Goal: Task Accomplishment & Management: Use online tool/utility

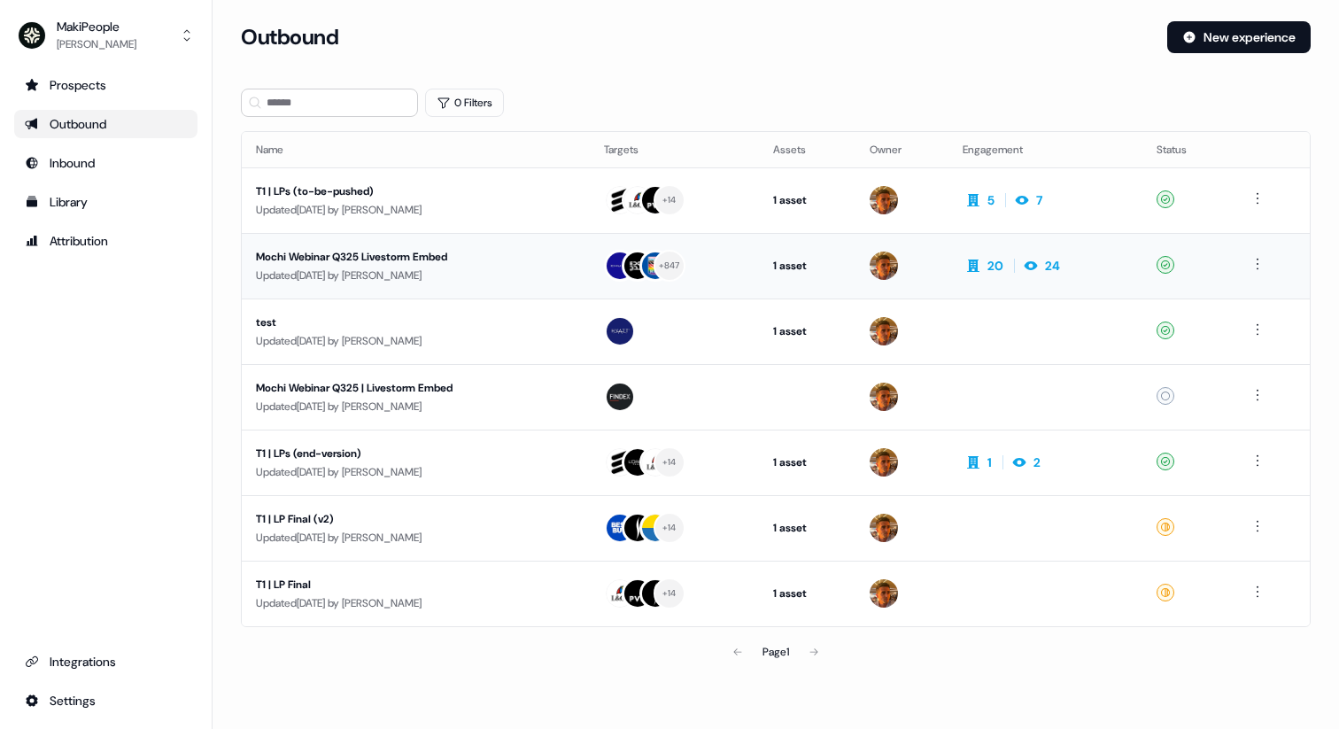
click at [516, 275] on div "Updated [DATE] by [PERSON_NAME]" at bounding box center [416, 276] width 320 height 18
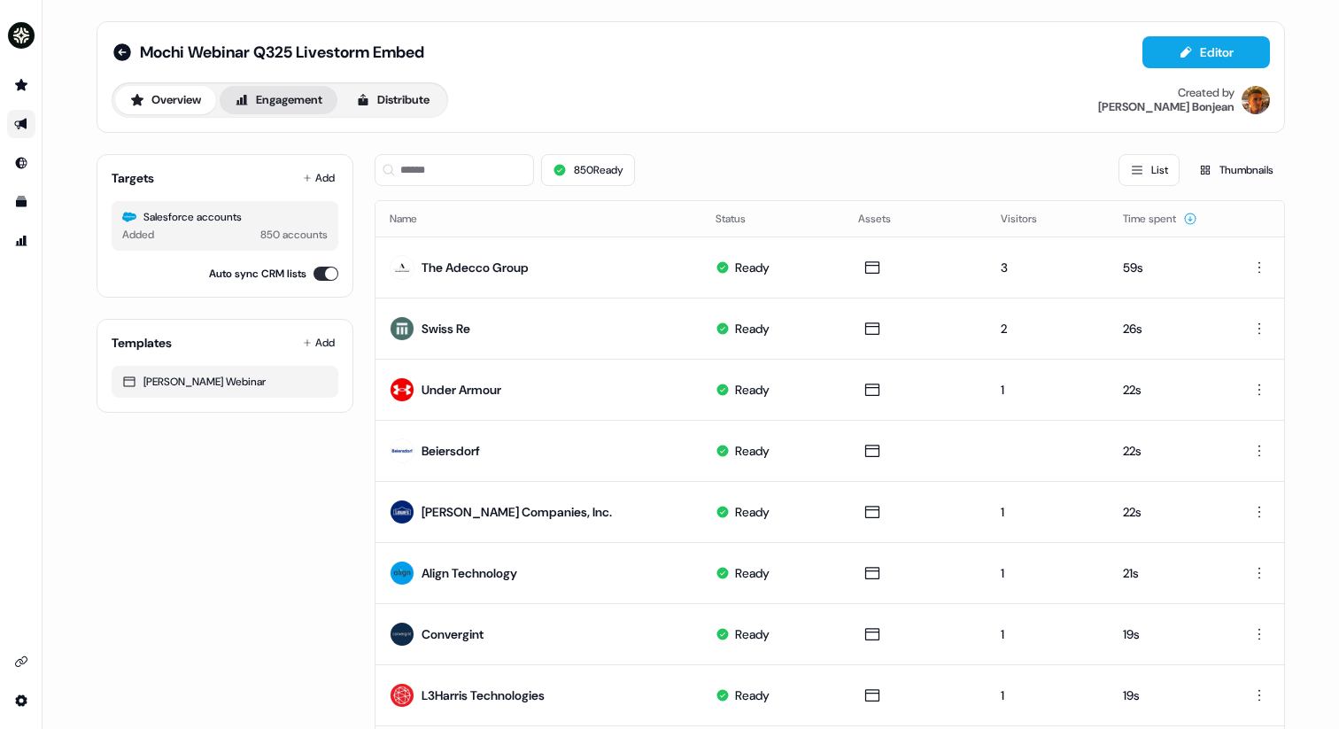
click at [311, 99] on button "Engagement" at bounding box center [279, 100] width 118 height 28
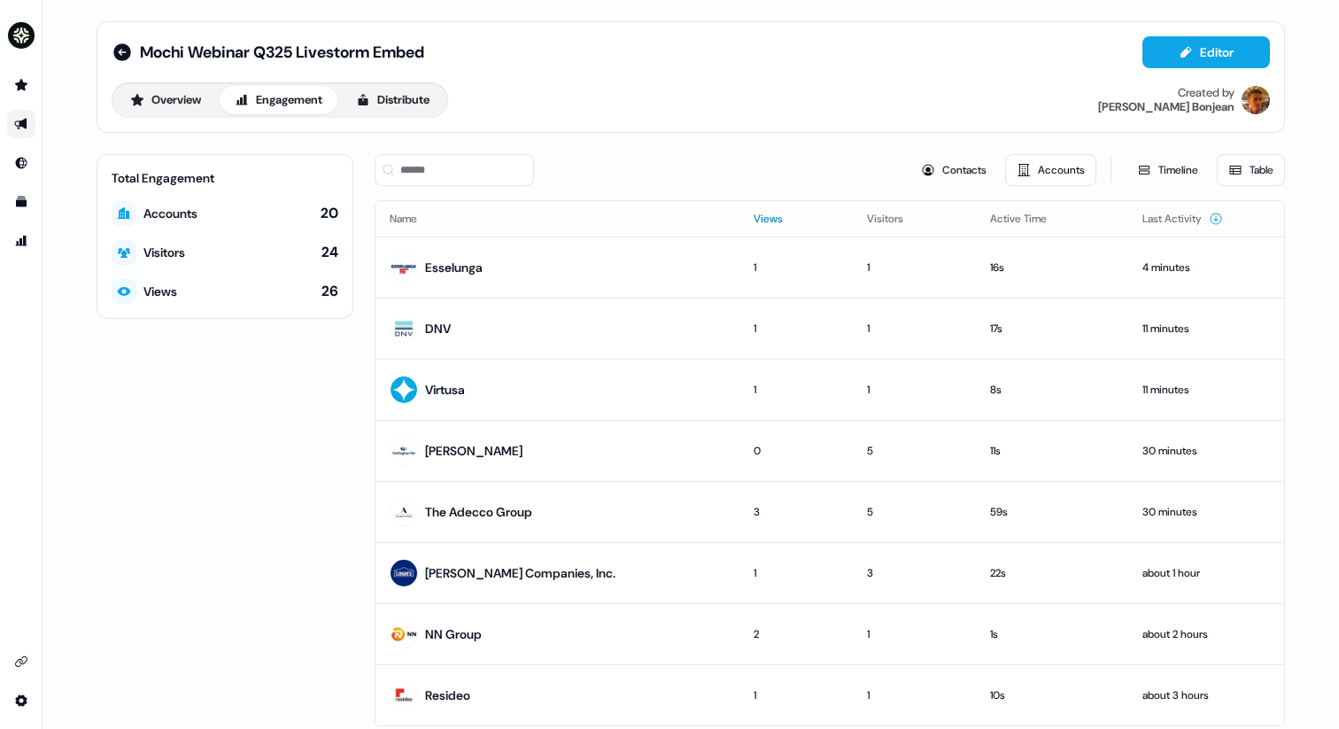
click at [754, 226] on button "Views" at bounding box center [779, 219] width 50 height 32
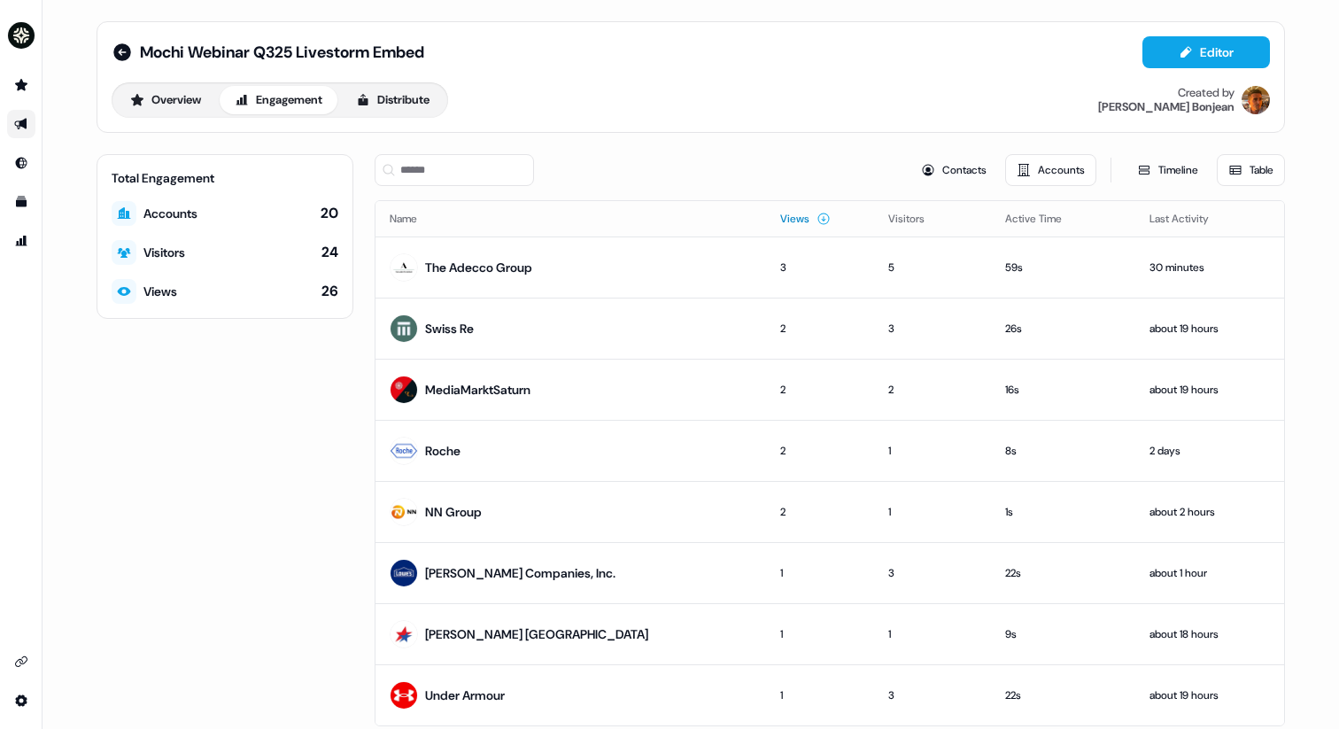
click at [780, 229] on button "Views" at bounding box center [805, 219] width 50 height 32
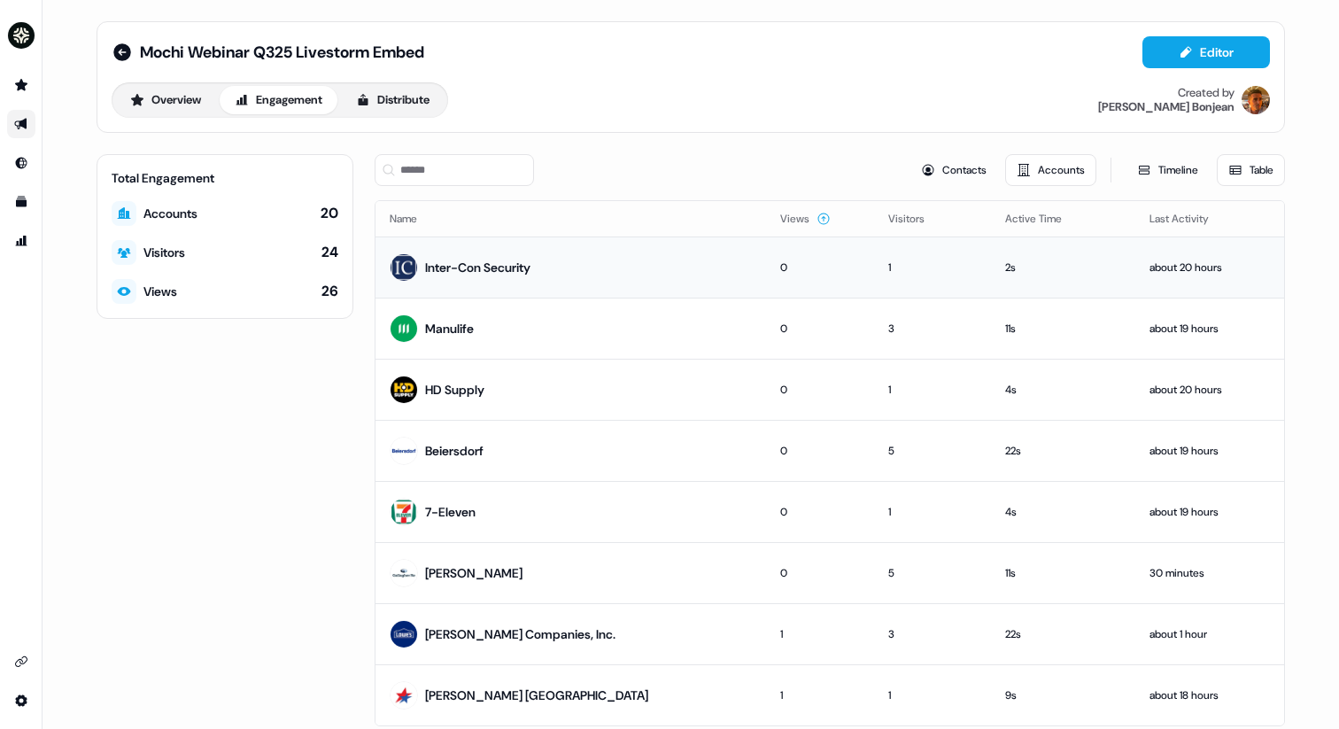
click at [780, 262] on div "0" at bounding box center [819, 268] width 79 height 18
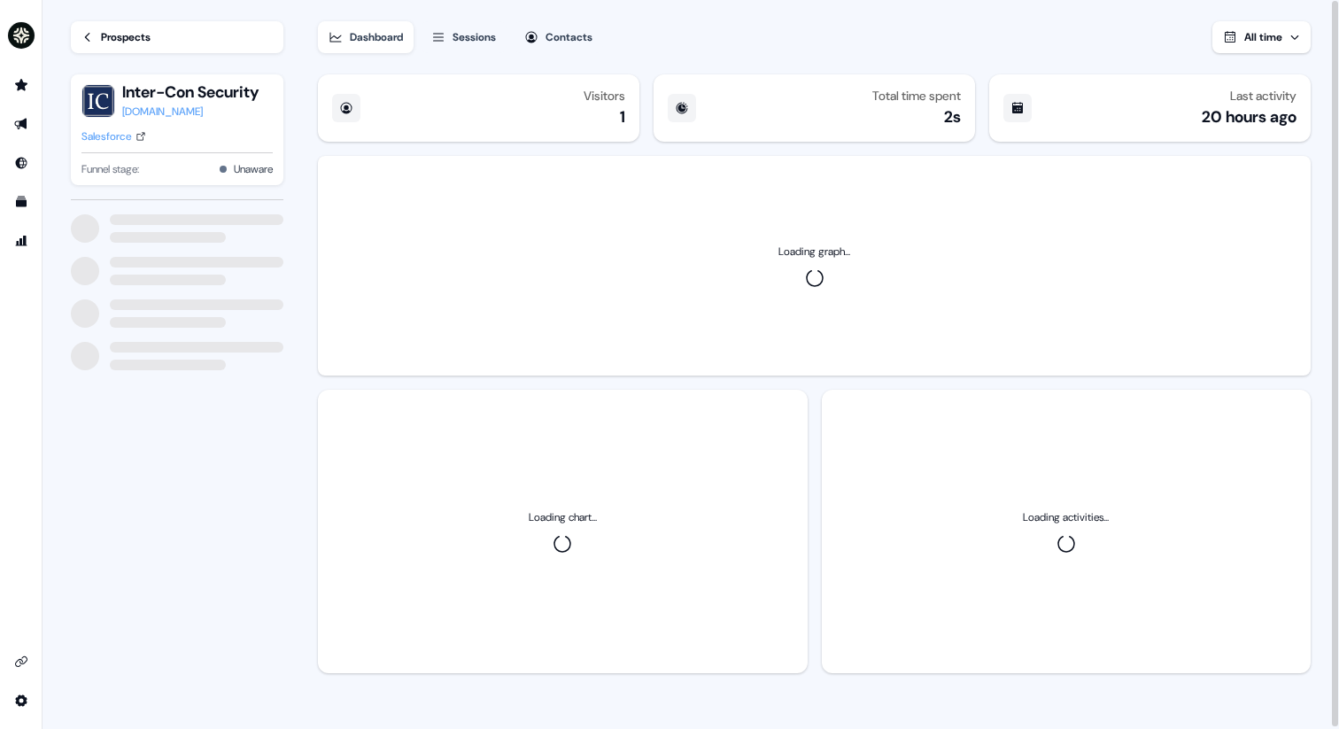
click at [156, 35] on link "Prospects" at bounding box center [177, 37] width 213 height 32
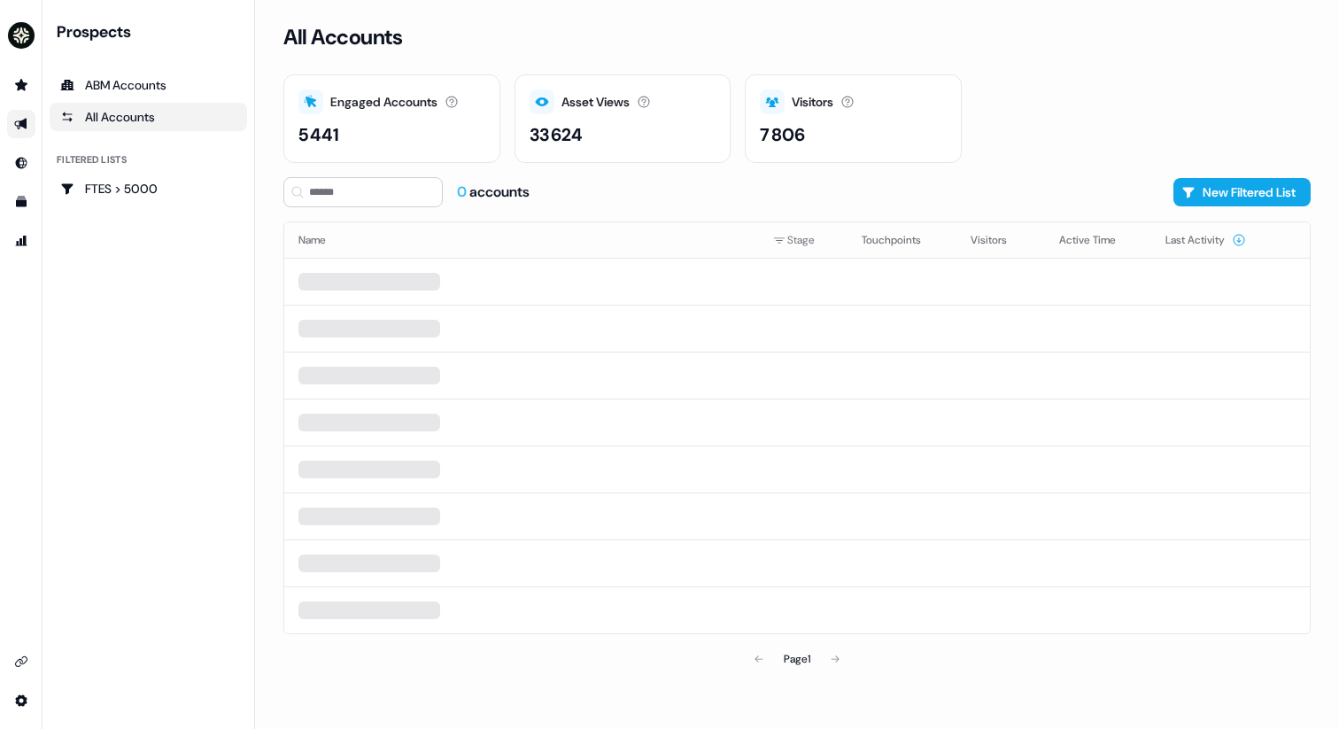
click at [29, 121] on link "Go to outbound experience" at bounding box center [21, 124] width 28 height 28
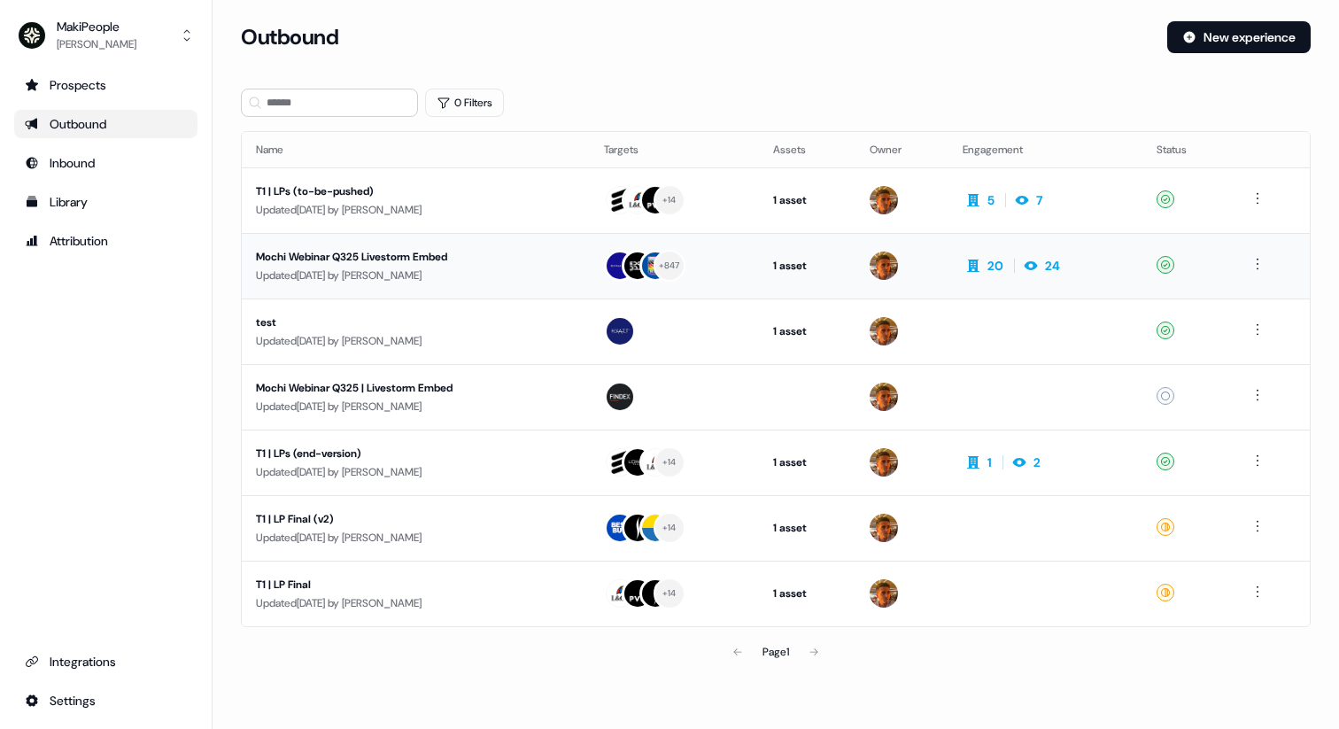
click at [544, 268] on div "Updated [DATE] by [PERSON_NAME]" at bounding box center [416, 276] width 320 height 18
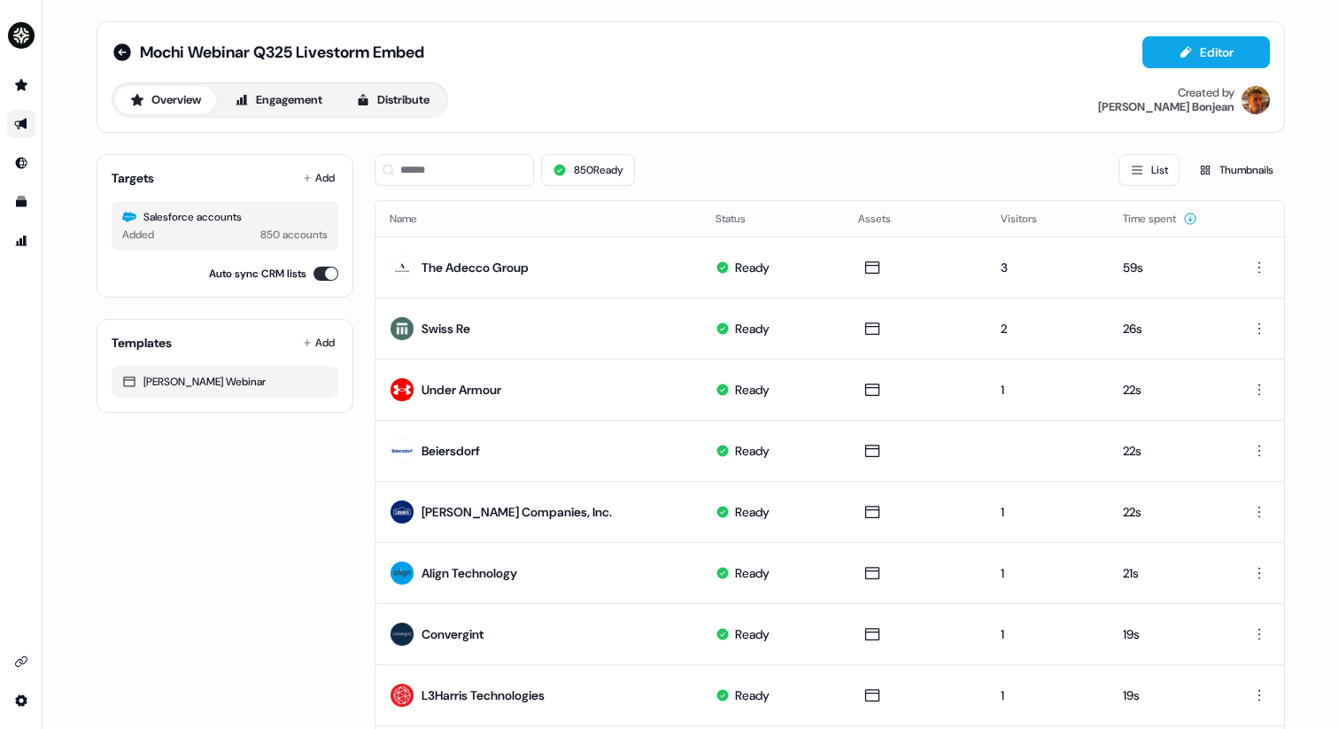
click at [290, 117] on div "Overview Engagement Distribute" at bounding box center [280, 99] width 337 height 35
click at [290, 98] on button "Engagement" at bounding box center [279, 100] width 118 height 28
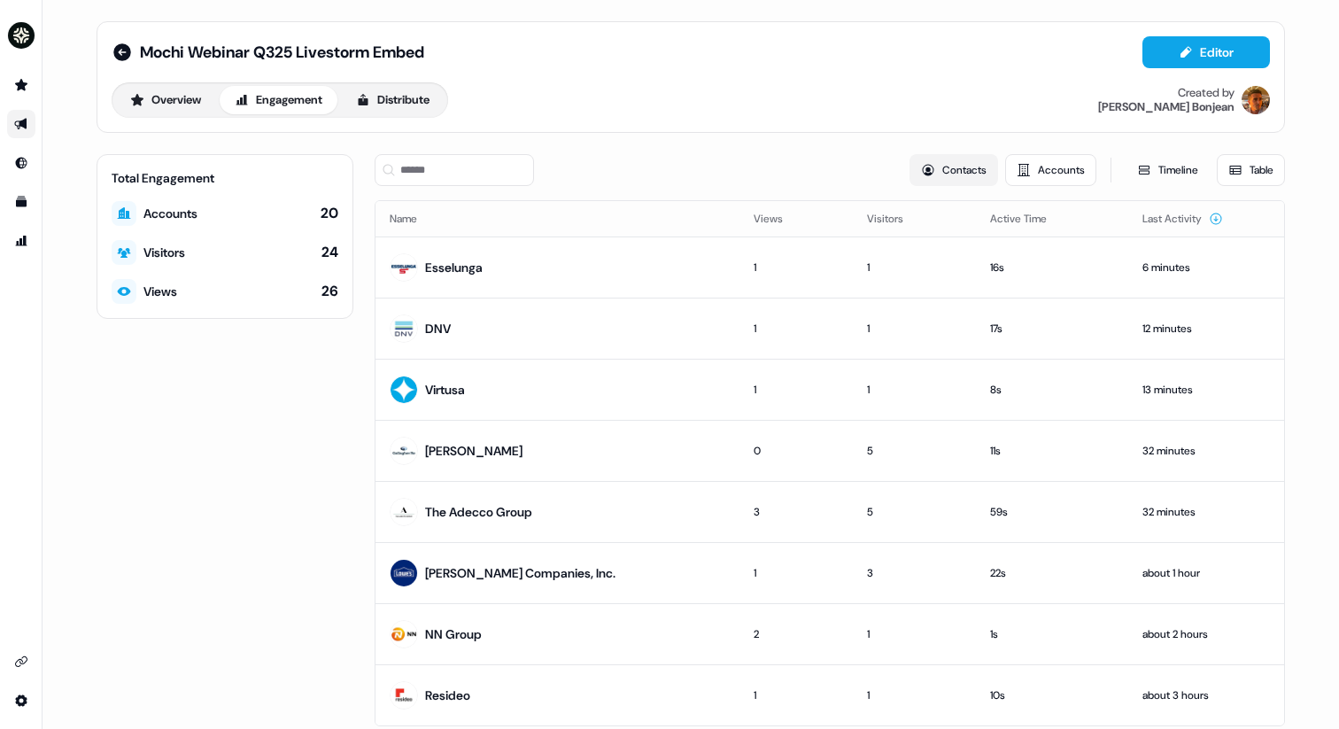
click at [927, 182] on button "Contacts" at bounding box center [954, 170] width 89 height 32
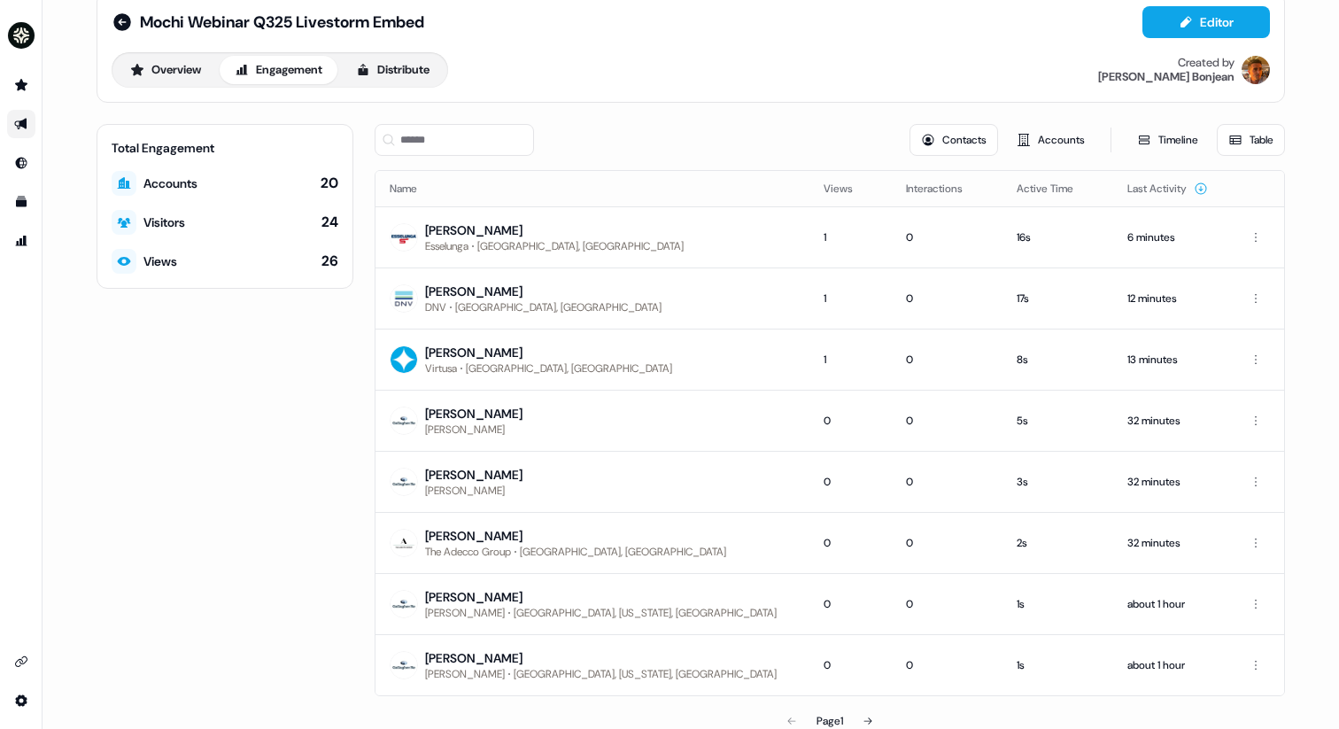
scroll to position [31, 0]
click at [1017, 182] on button "Active Time" at bounding box center [1056, 188] width 78 height 32
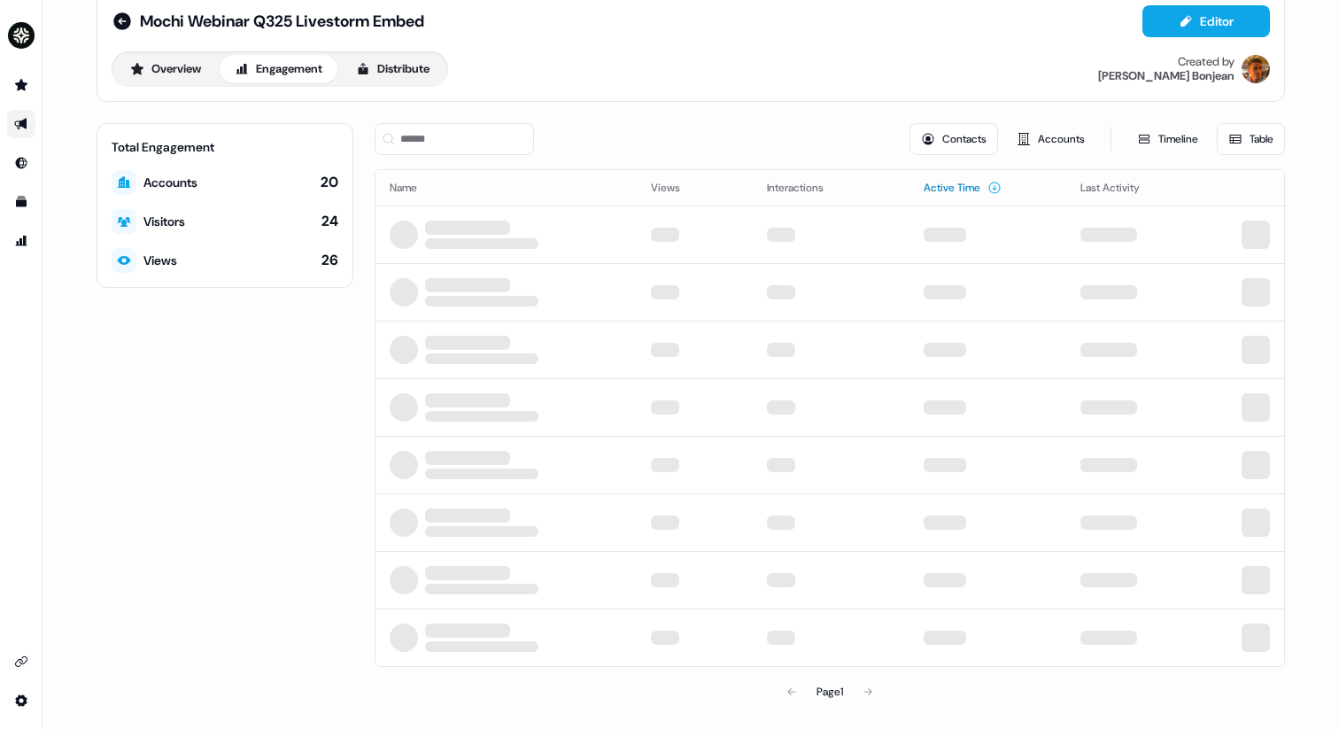
scroll to position [0, 0]
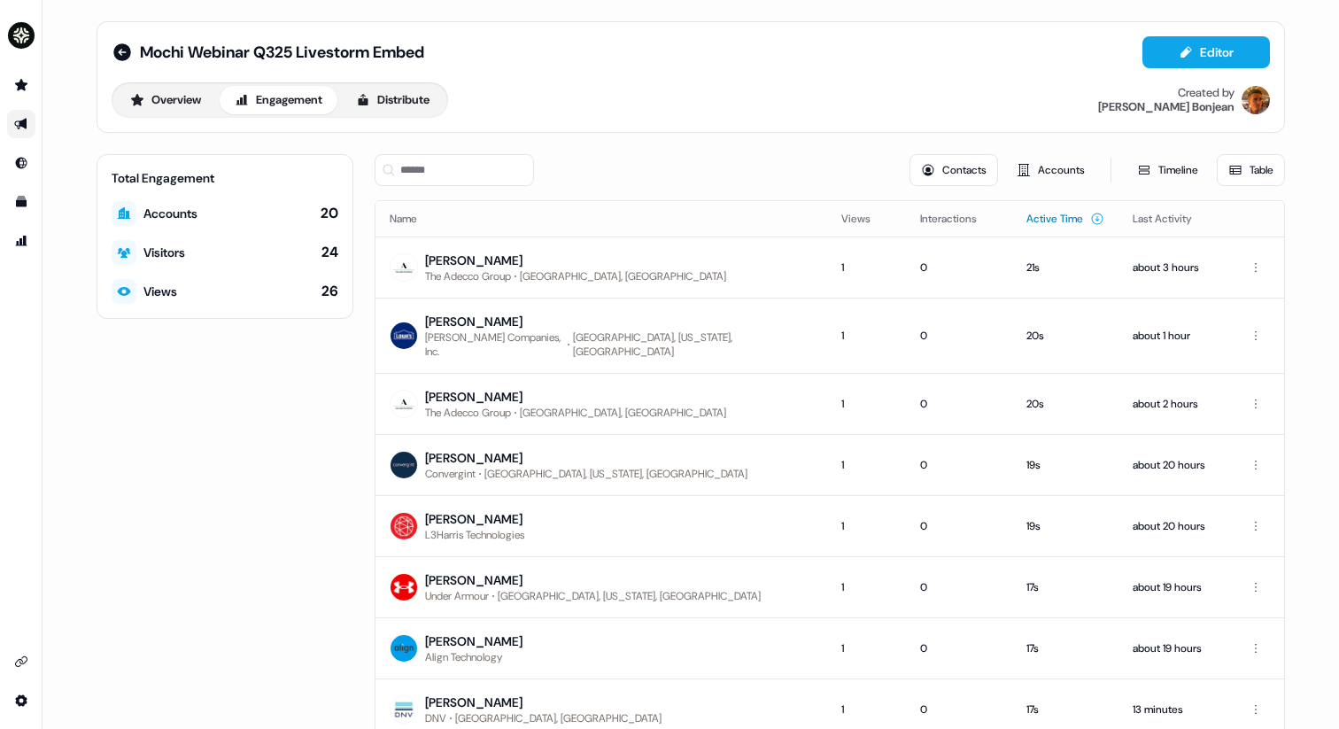
click at [1027, 216] on button "Active Time" at bounding box center [1066, 219] width 78 height 32
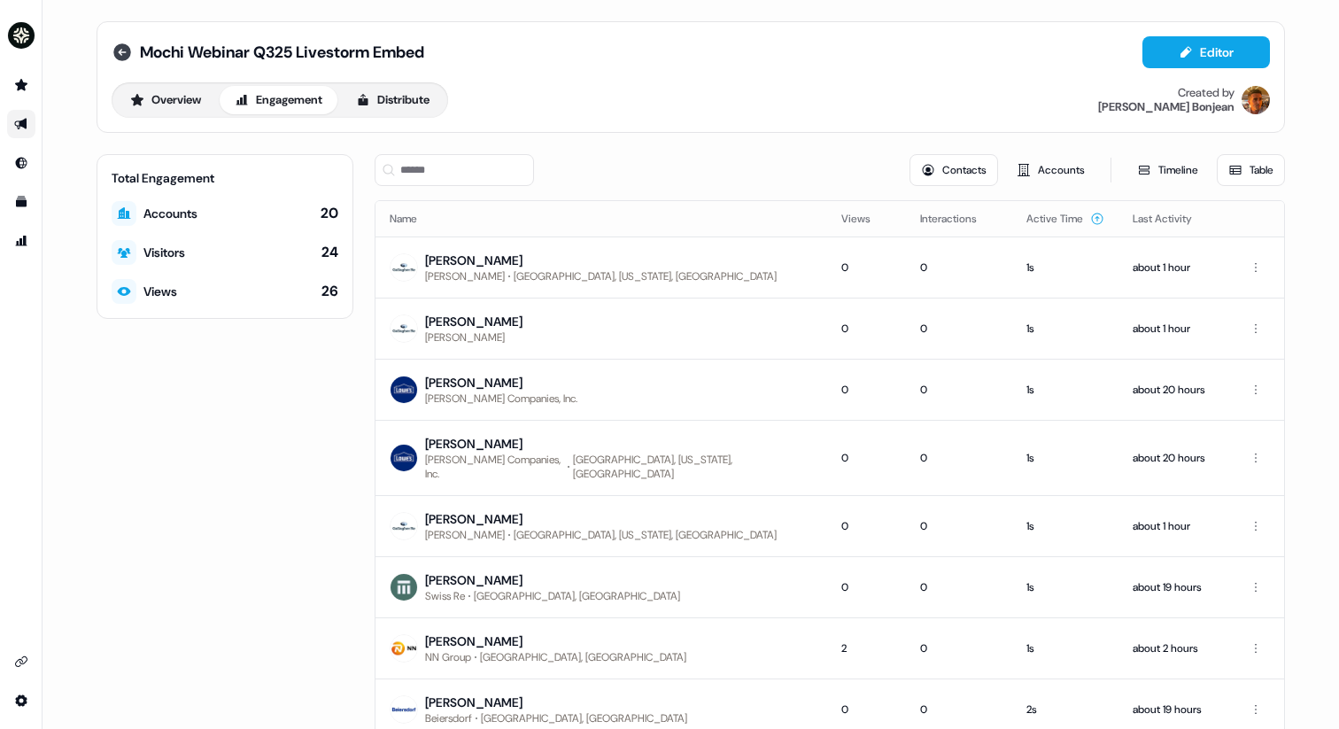
click at [122, 55] on icon at bounding box center [122, 52] width 18 height 18
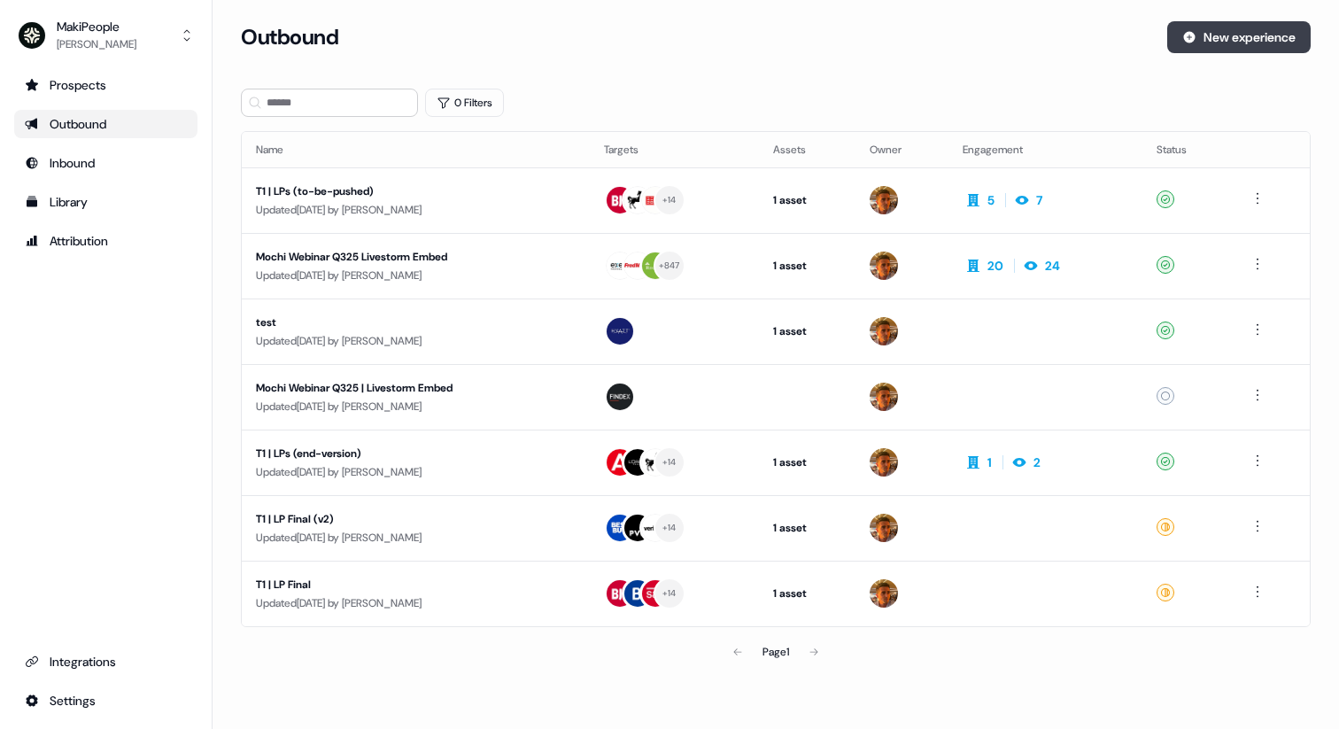
click at [1210, 29] on button "New experience" at bounding box center [1240, 37] width 144 height 32
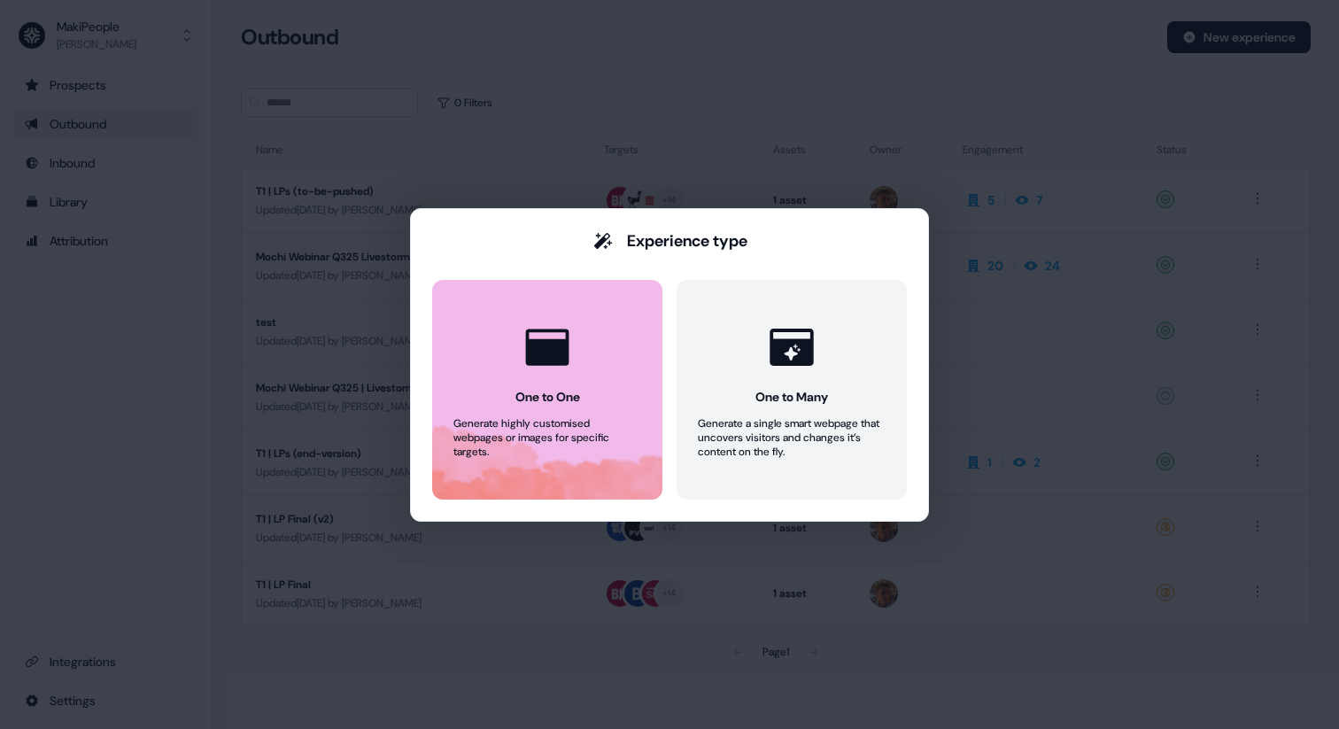
click at [622, 381] on button "One to One Generate highly customised webpages or images for specific targets." at bounding box center [547, 390] width 230 height 220
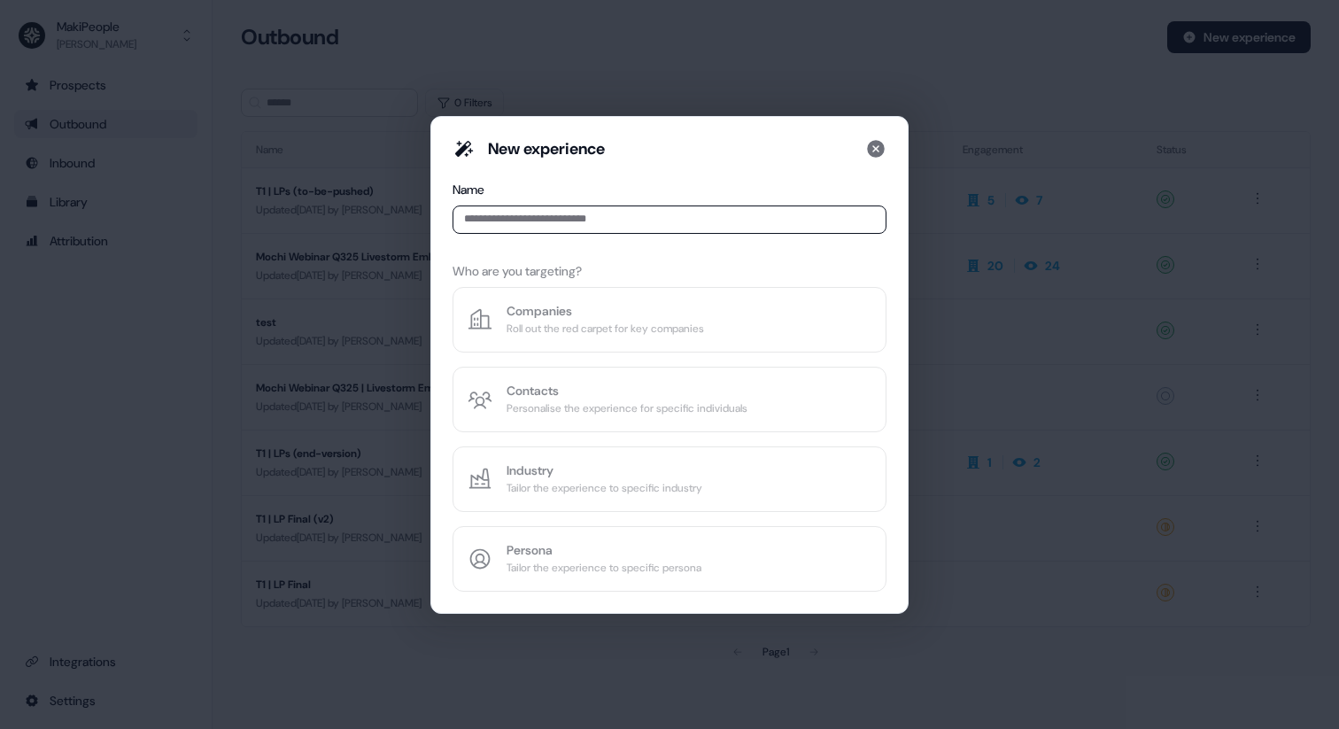
click at [570, 316] on div "New experience Name Who are you targeting? Companies Roll out the red carpet fo…" at bounding box center [670, 365] width 434 height 454
click at [582, 208] on input at bounding box center [670, 220] width 434 height 28
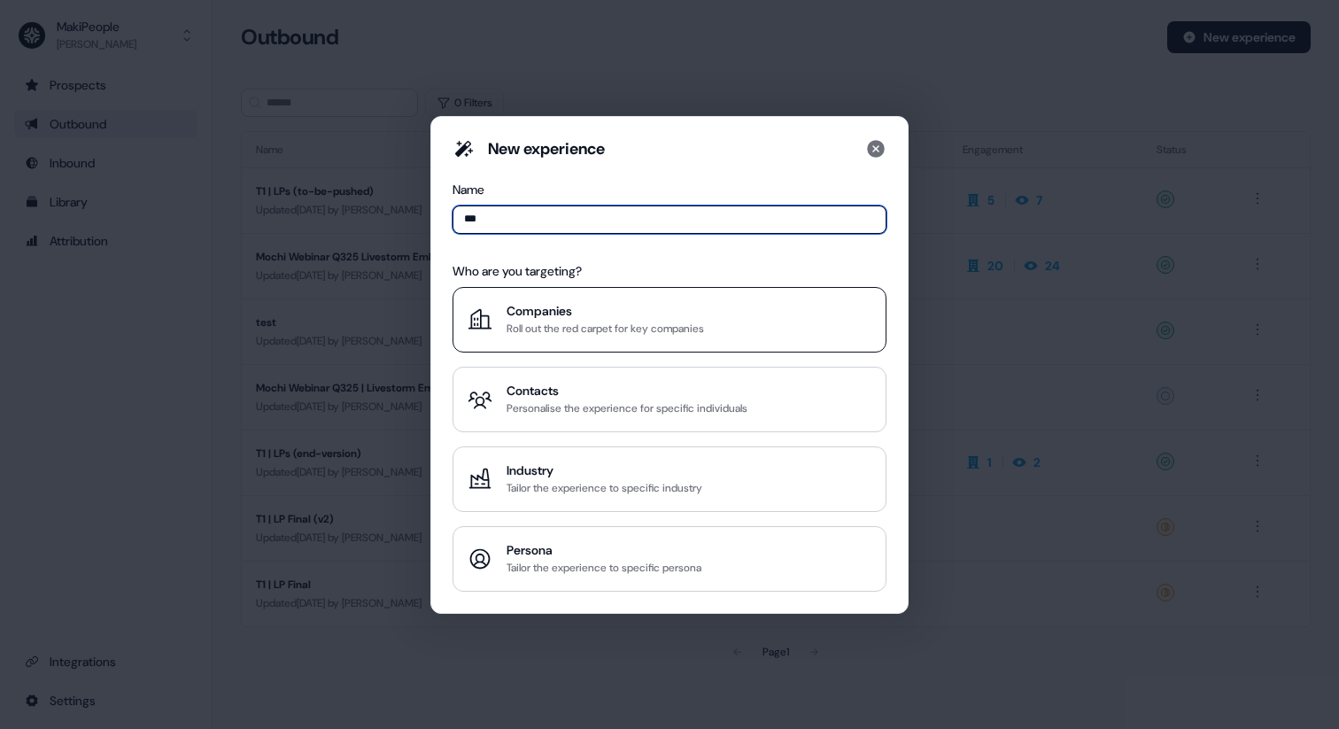
type input "****"
click at [563, 294] on button "Companies Roll out the red carpet for key companies" at bounding box center [670, 320] width 434 height 66
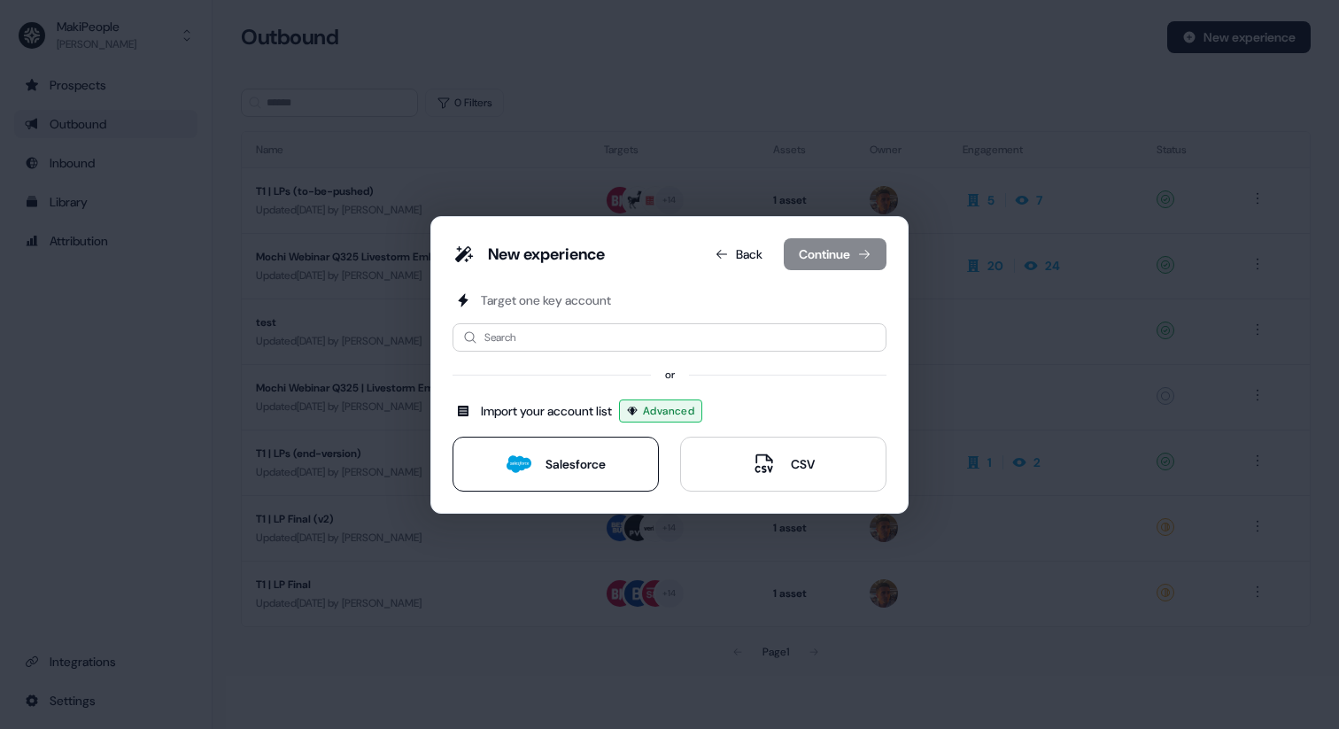
click at [547, 449] on button "Salesforce" at bounding box center [556, 464] width 206 height 55
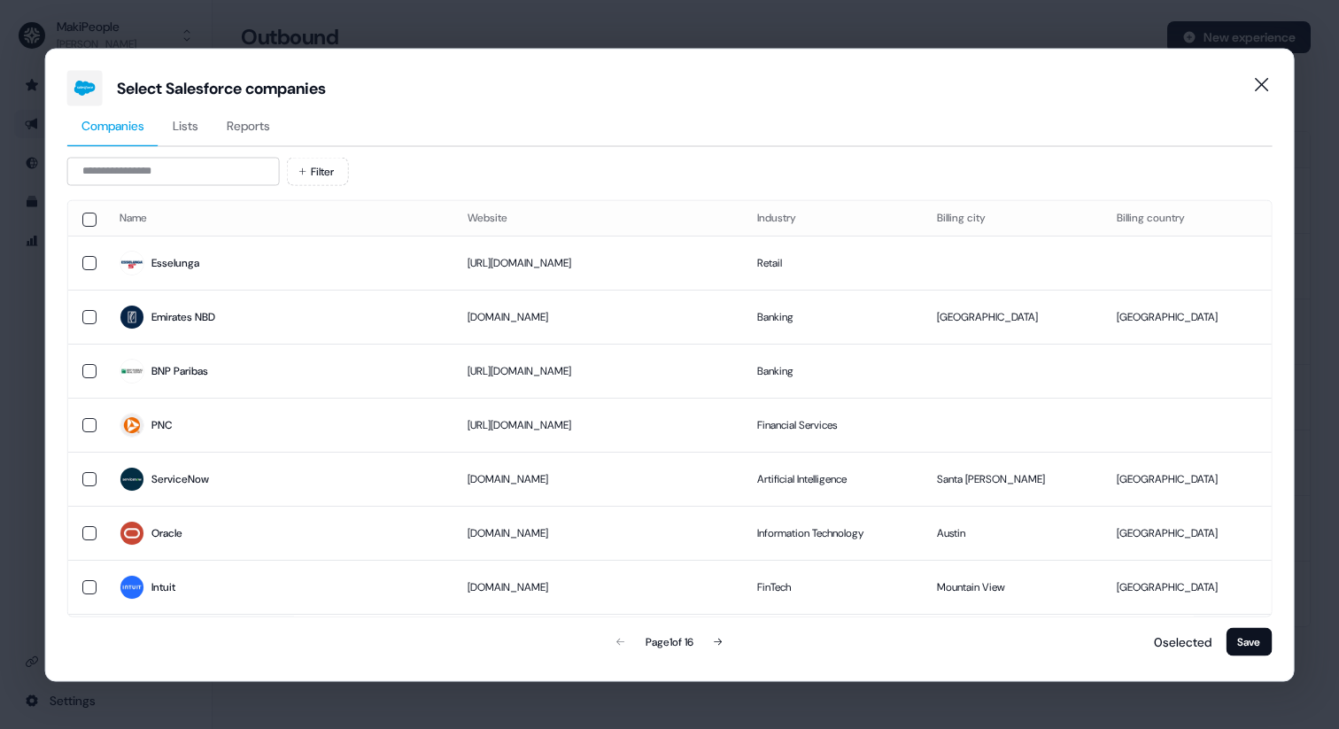
click at [86, 260] on button "button" at bounding box center [89, 262] width 14 height 14
click at [1234, 642] on button "Save" at bounding box center [1249, 641] width 46 height 28
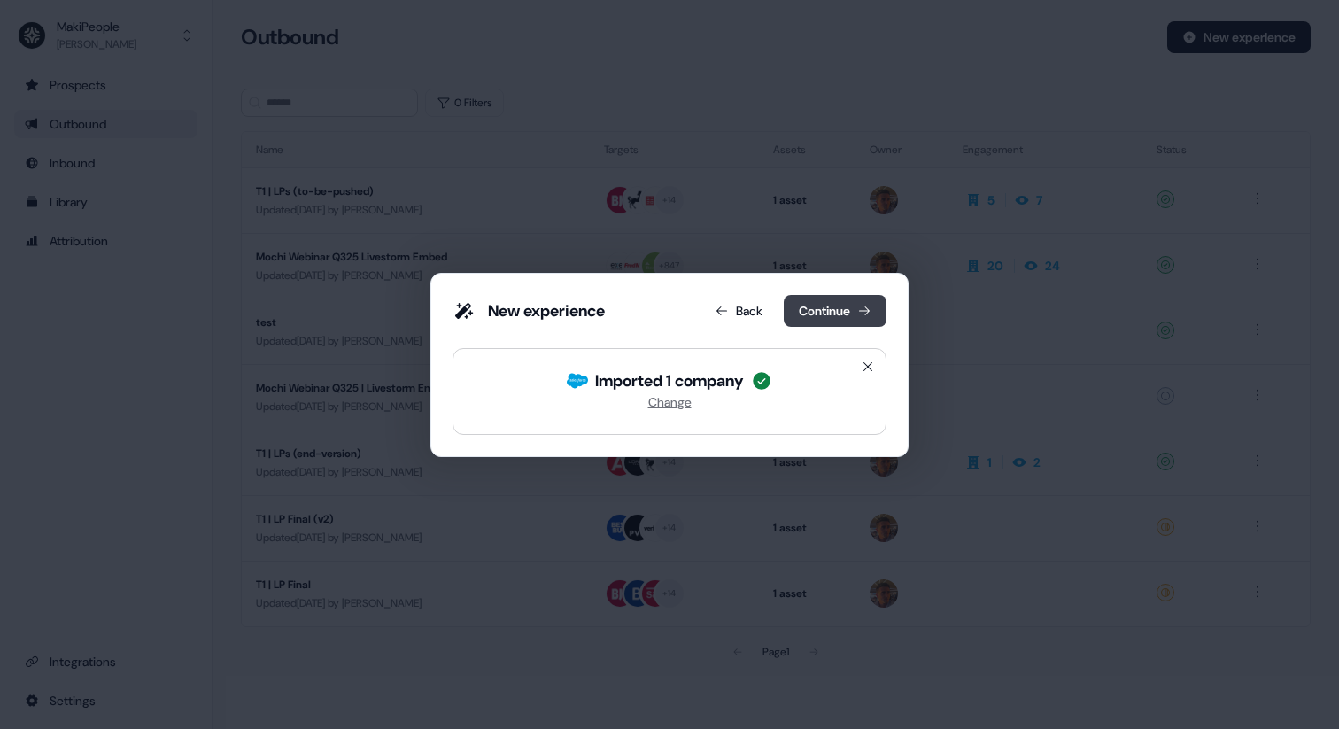
click at [800, 317] on button "Continue" at bounding box center [835, 311] width 103 height 32
